Goal: Navigation & Orientation: Find specific page/section

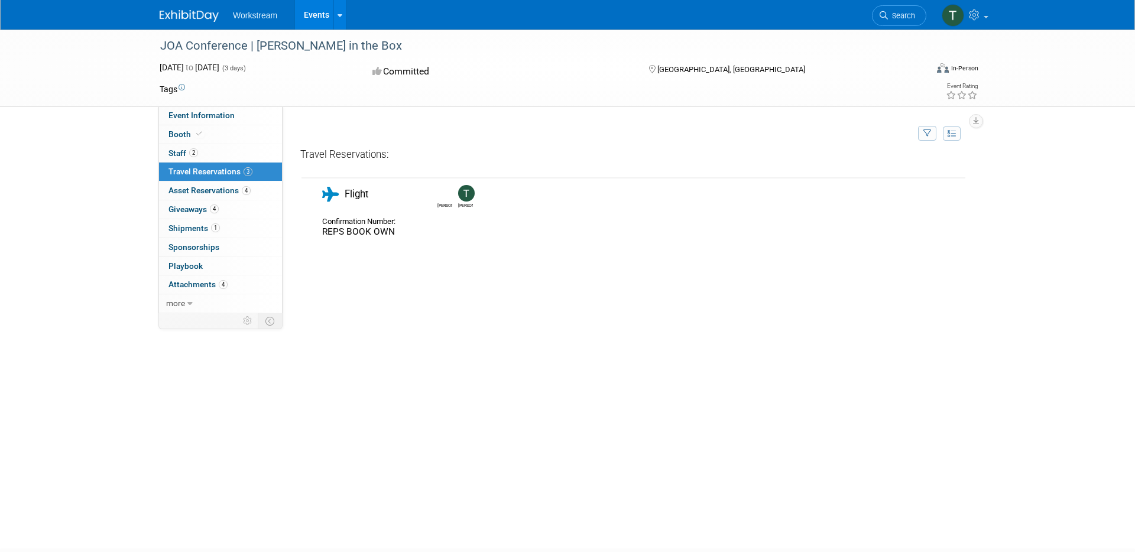
click at [312, 18] on link "Events" at bounding box center [316, 15] width 43 height 30
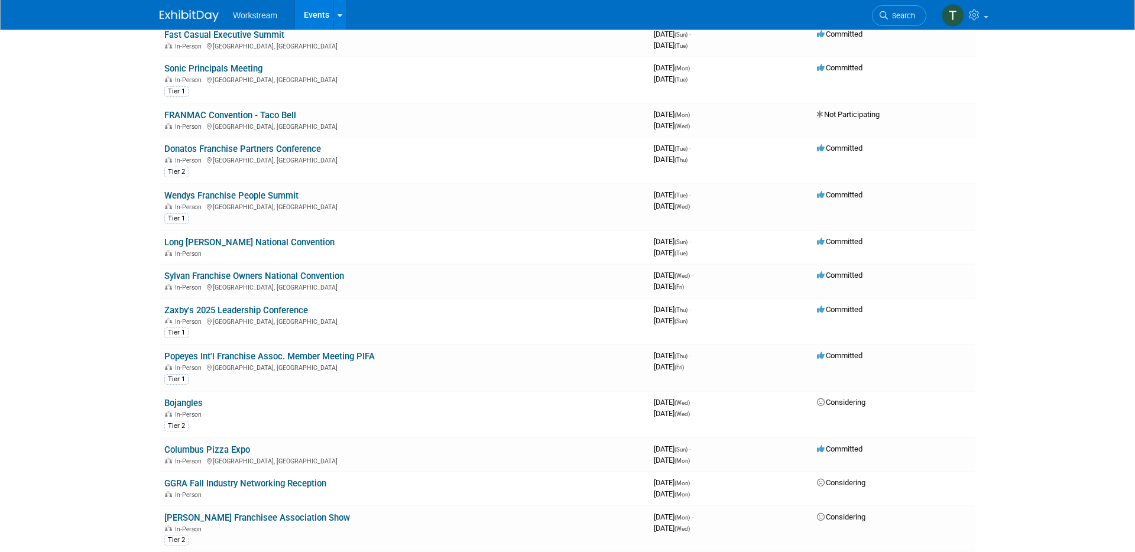
scroll to position [306, 0]
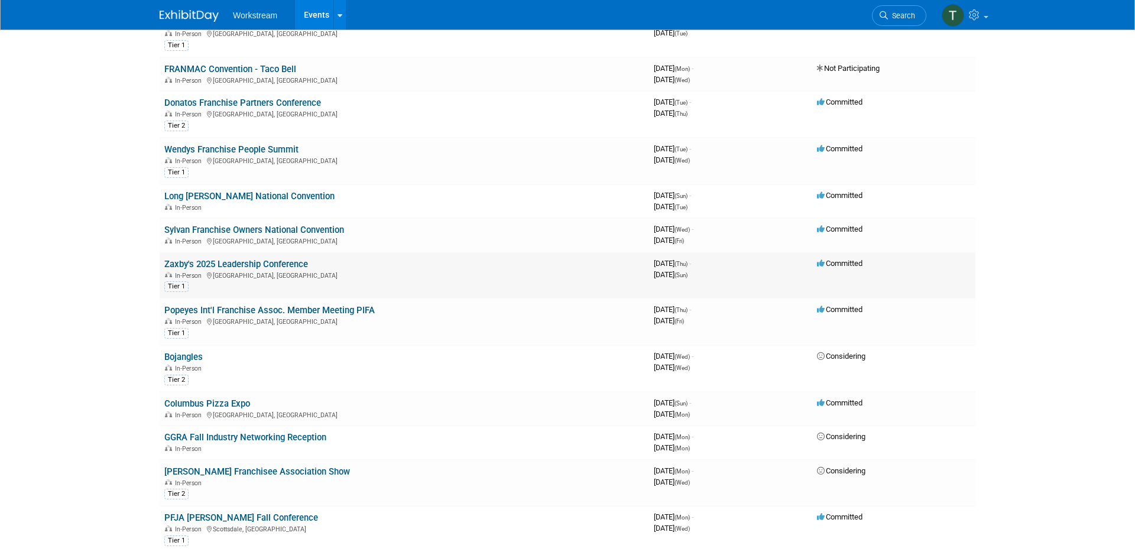
click at [227, 264] on link "Zaxby's 2025 Leadership Conference" at bounding box center [236, 264] width 144 height 11
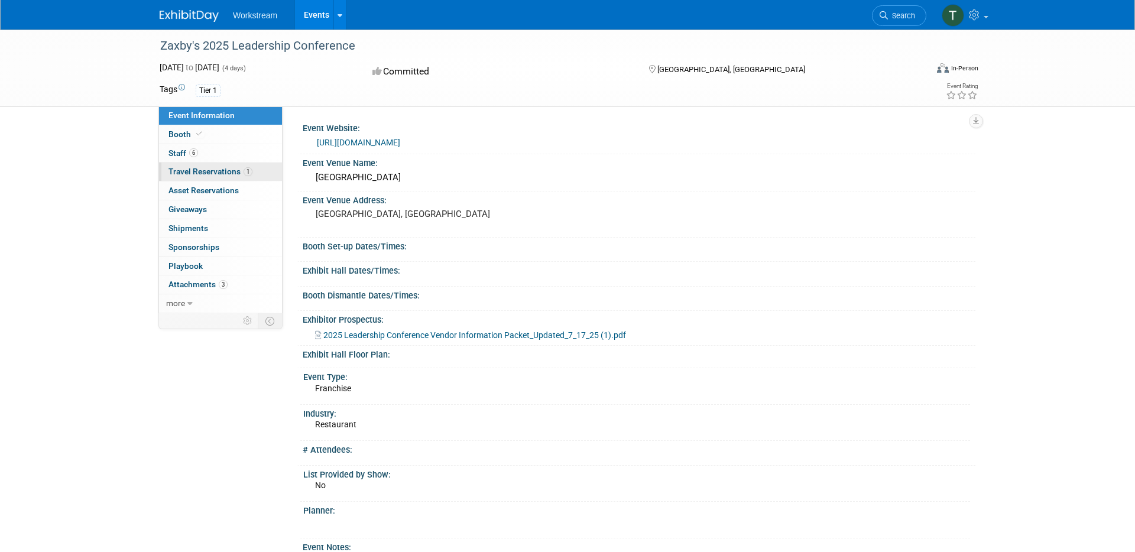
click at [217, 174] on span "Travel Reservations 1" at bounding box center [210, 171] width 84 height 9
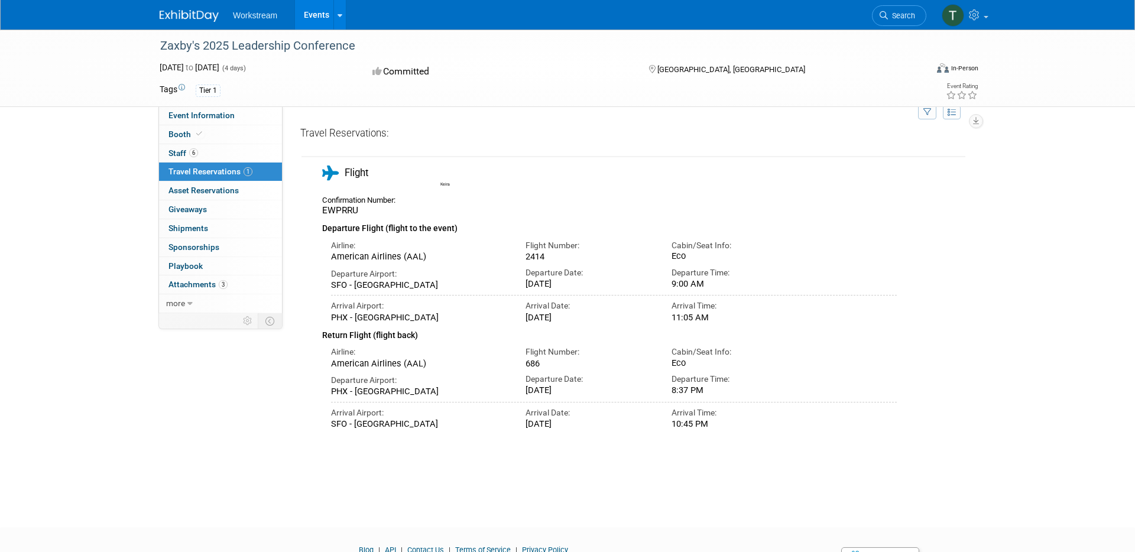
scroll to position [18, 0]
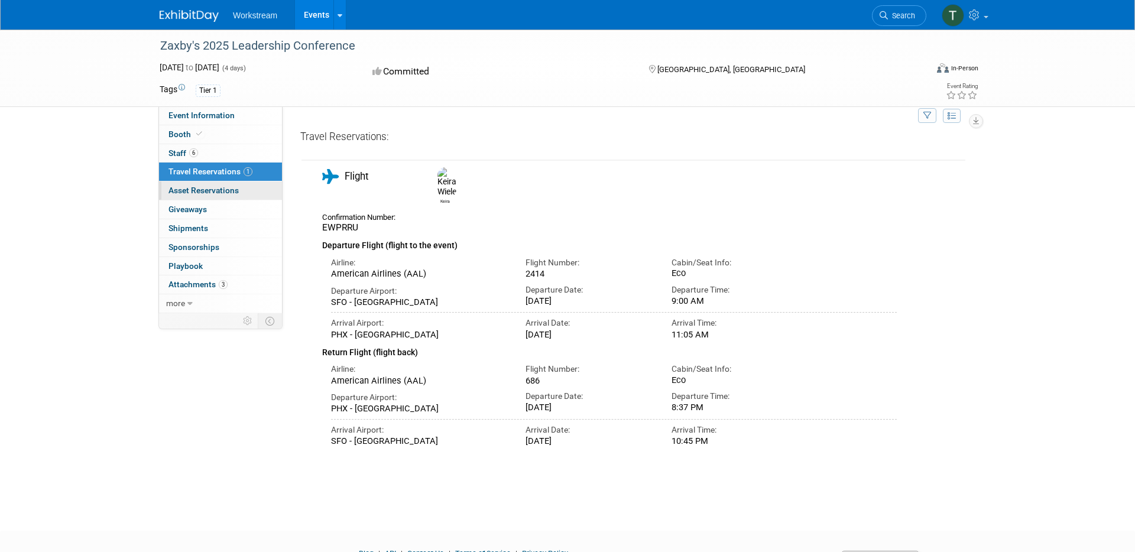
click at [202, 192] on span "Asset Reservations 0" at bounding box center [203, 190] width 70 height 9
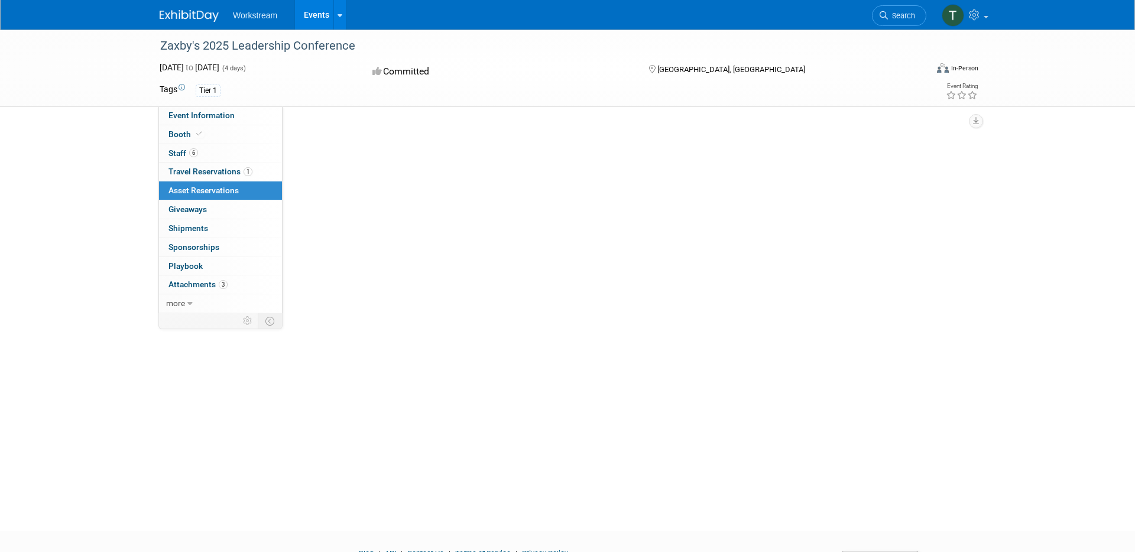
scroll to position [0, 0]
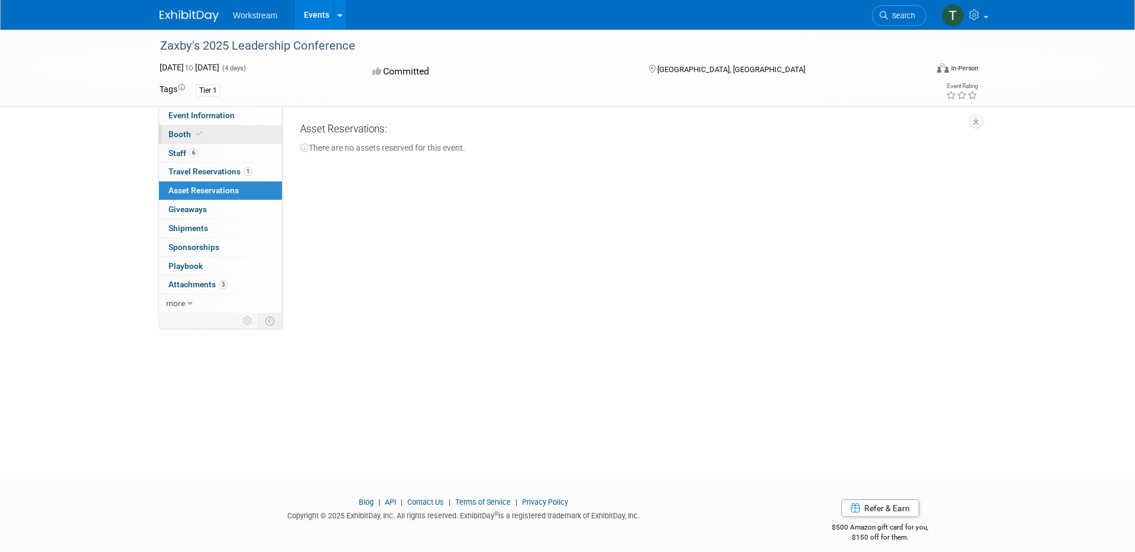
click at [235, 132] on link "Booth" at bounding box center [220, 134] width 123 height 18
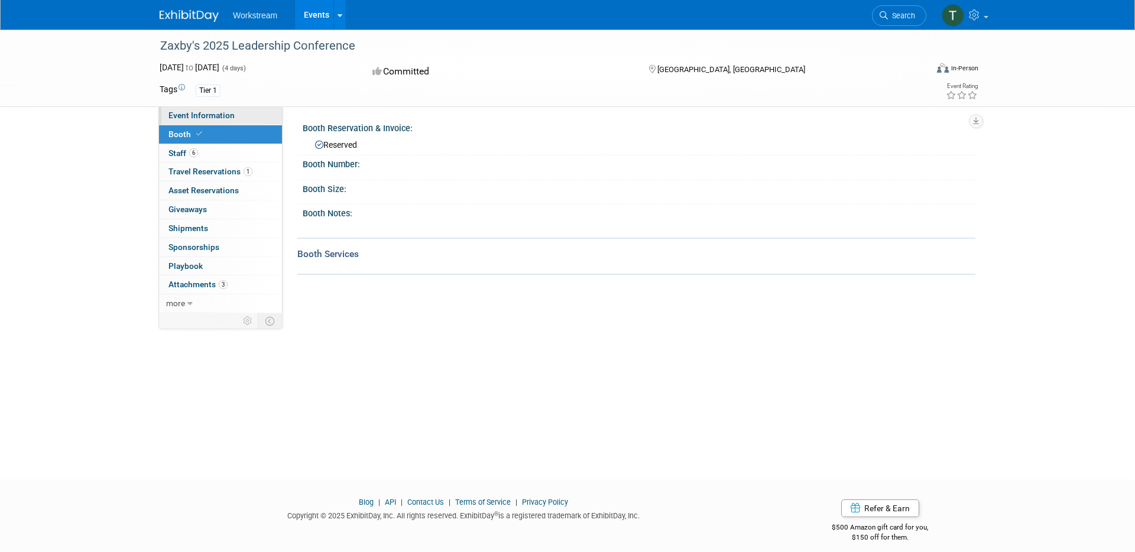
click at [228, 113] on span "Event Information" at bounding box center [201, 115] width 66 height 9
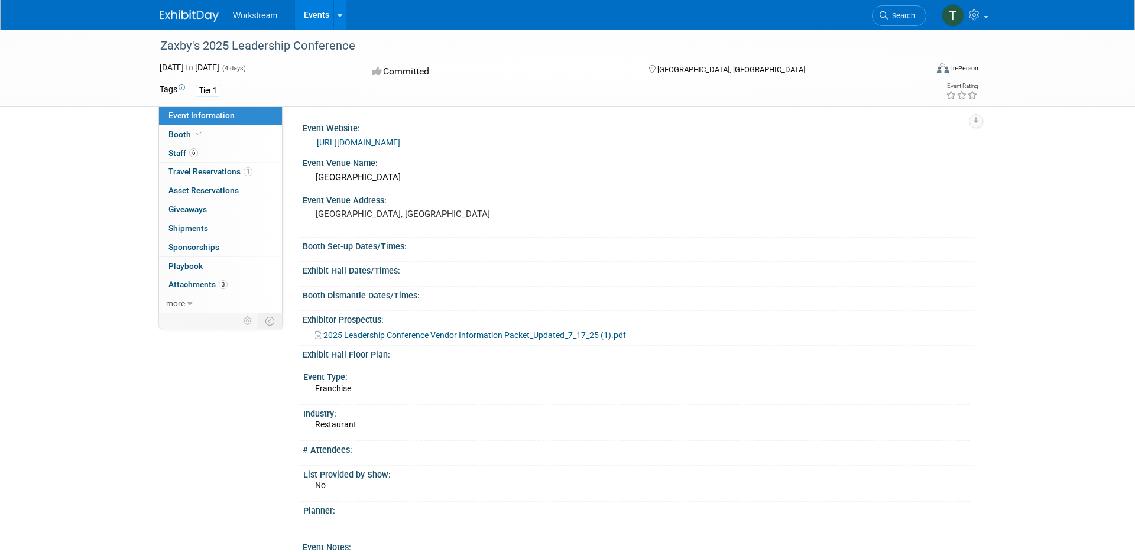
drag, startPoint x: 489, startPoint y: 177, endPoint x: 311, endPoint y: 169, distance: 178.1
click at [312, 169] on div "[GEOGRAPHIC_DATA]" at bounding box center [639, 177] width 655 height 18
copy div "[GEOGRAPHIC_DATA]"
